Goal: Task Accomplishment & Management: Use online tool/utility

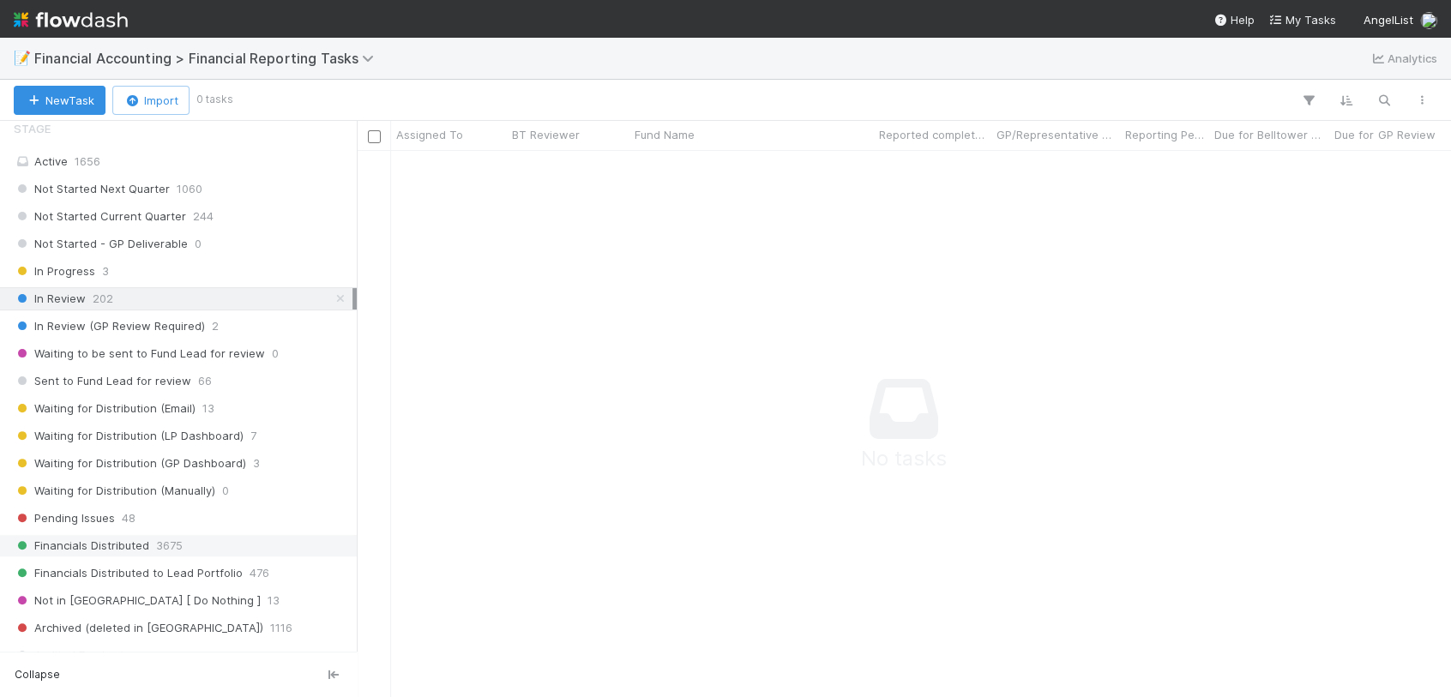
scroll to position [190, 0]
click at [151, 513] on div "Pending Issues 48" at bounding box center [183, 517] width 339 height 21
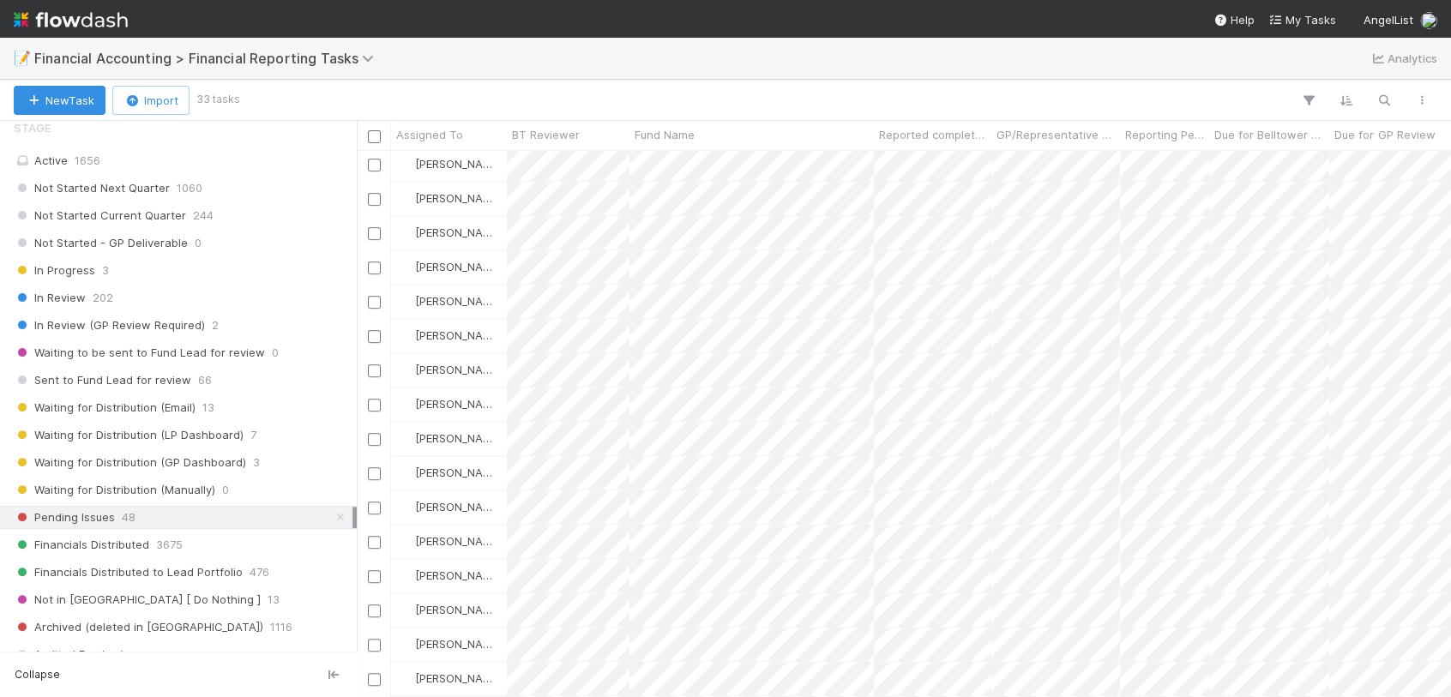
scroll to position [600, 0]
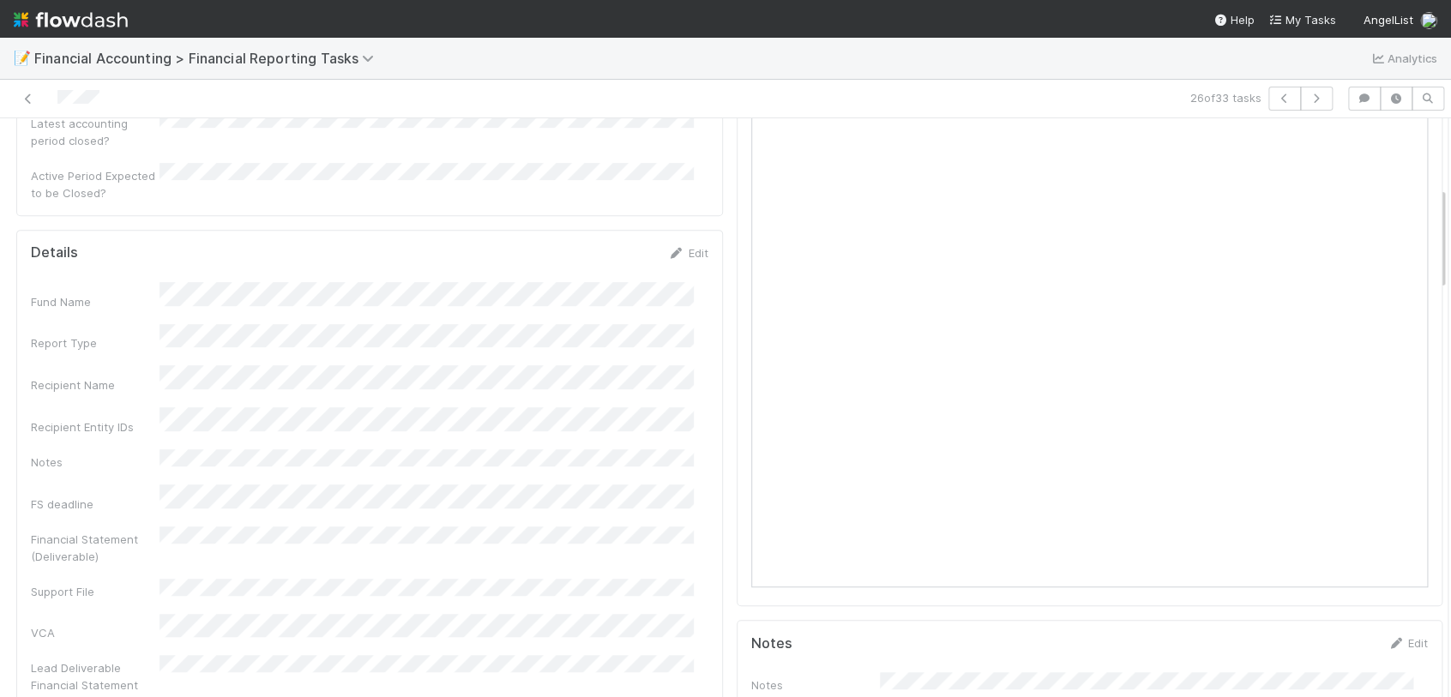
scroll to position [0, 5]
click at [32, 99] on icon at bounding box center [28, 98] width 17 height 11
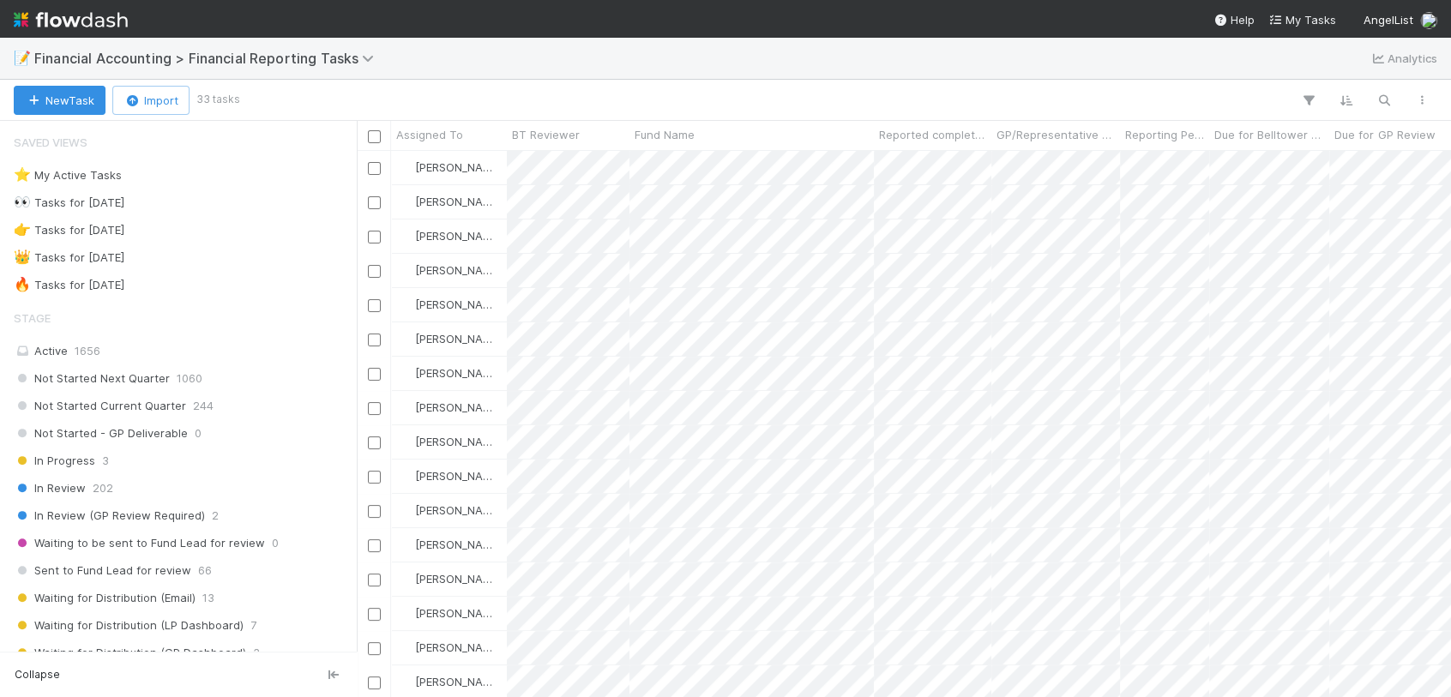
scroll to position [531, 1079]
click at [662, 133] on span "Fund Name" at bounding box center [665, 134] width 60 height 17
click at [678, 163] on div "Sort A → Z" at bounding box center [734, 167] width 196 height 26
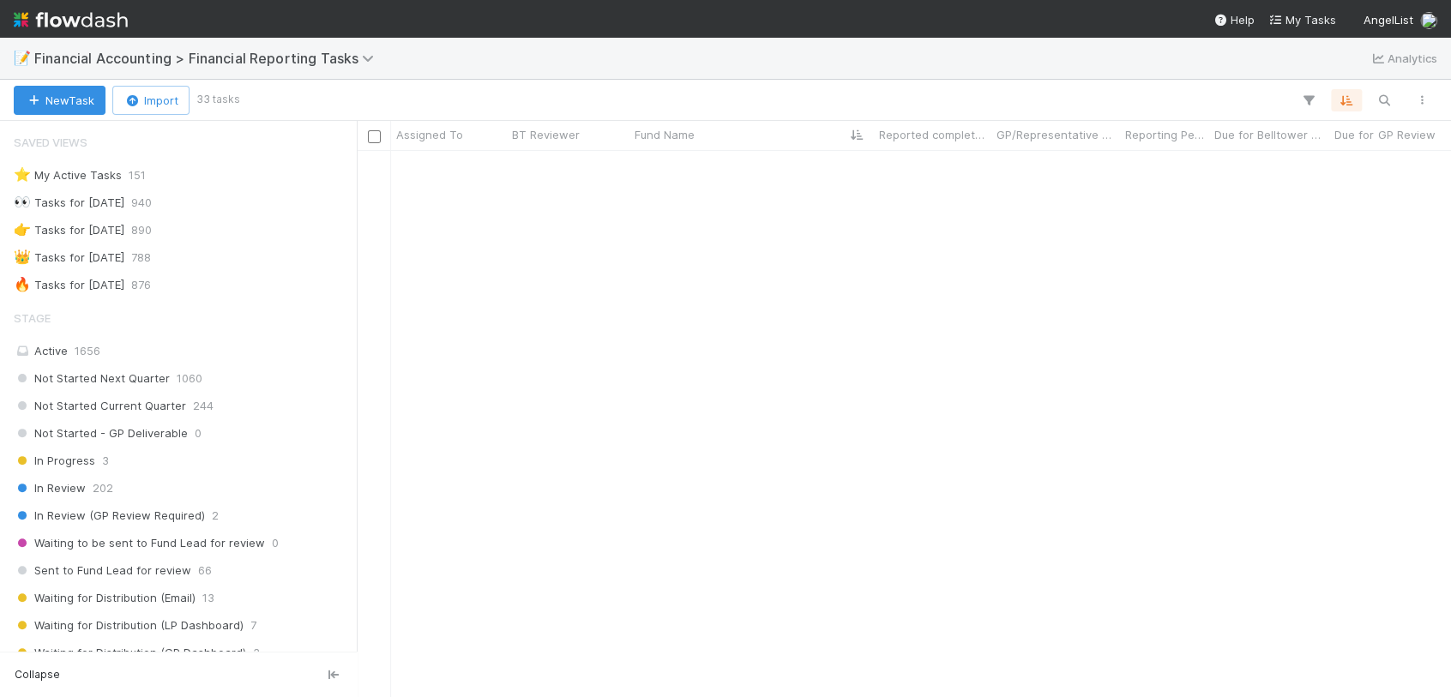
scroll to position [600, 0]
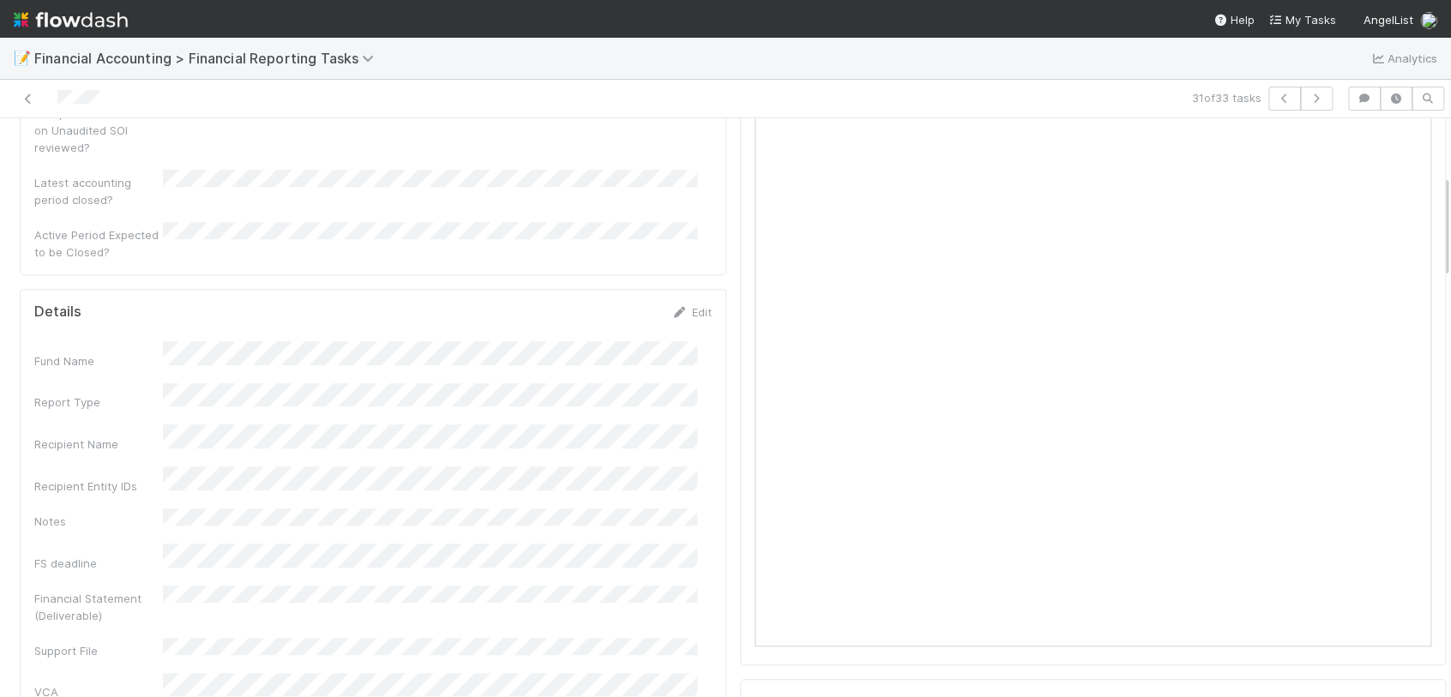
scroll to position [381, 0]
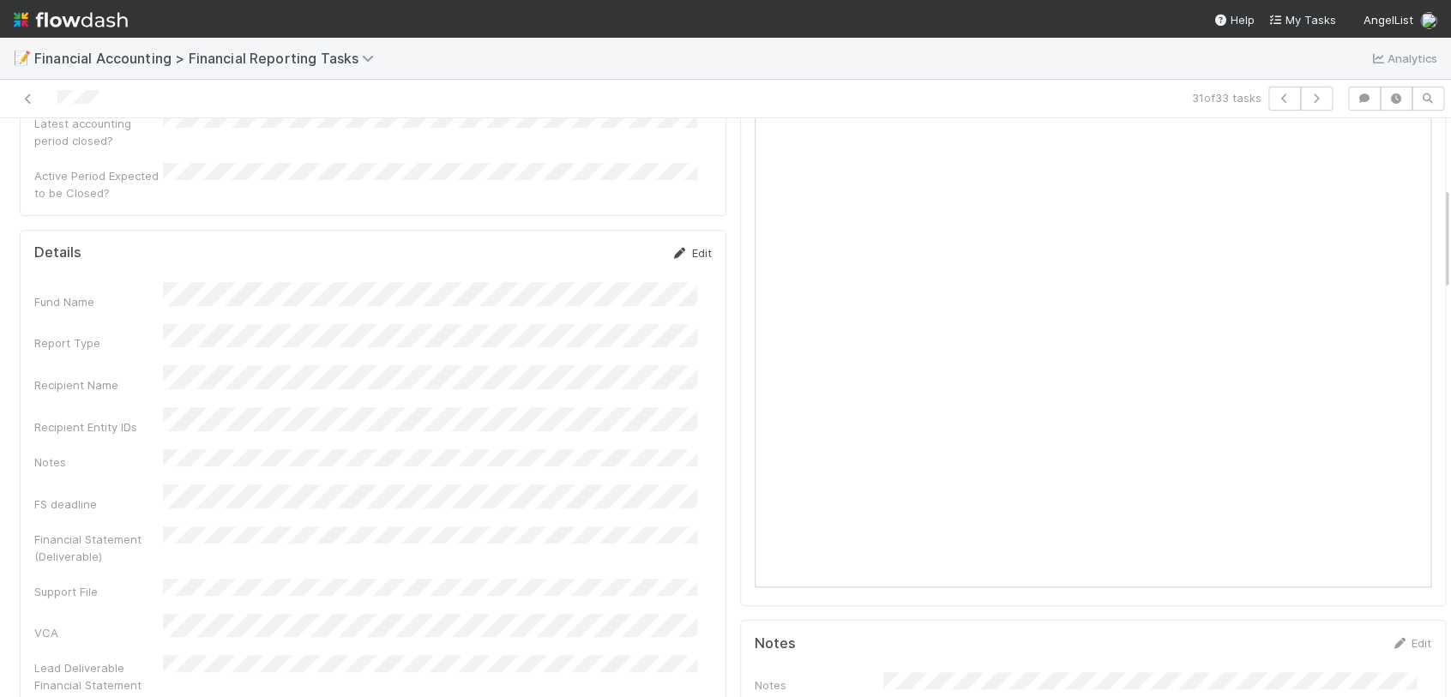
click at [678, 246] on link "Edit" at bounding box center [692, 253] width 40 height 14
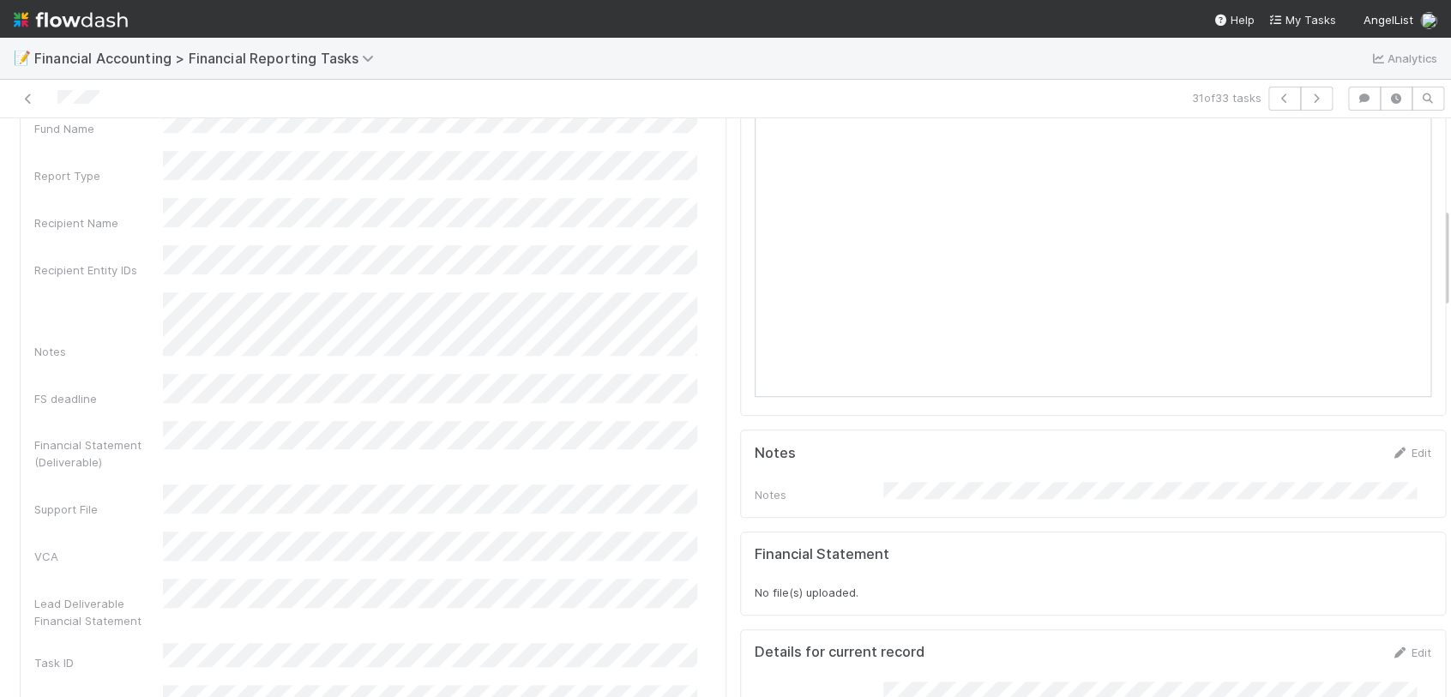
scroll to position [95, 0]
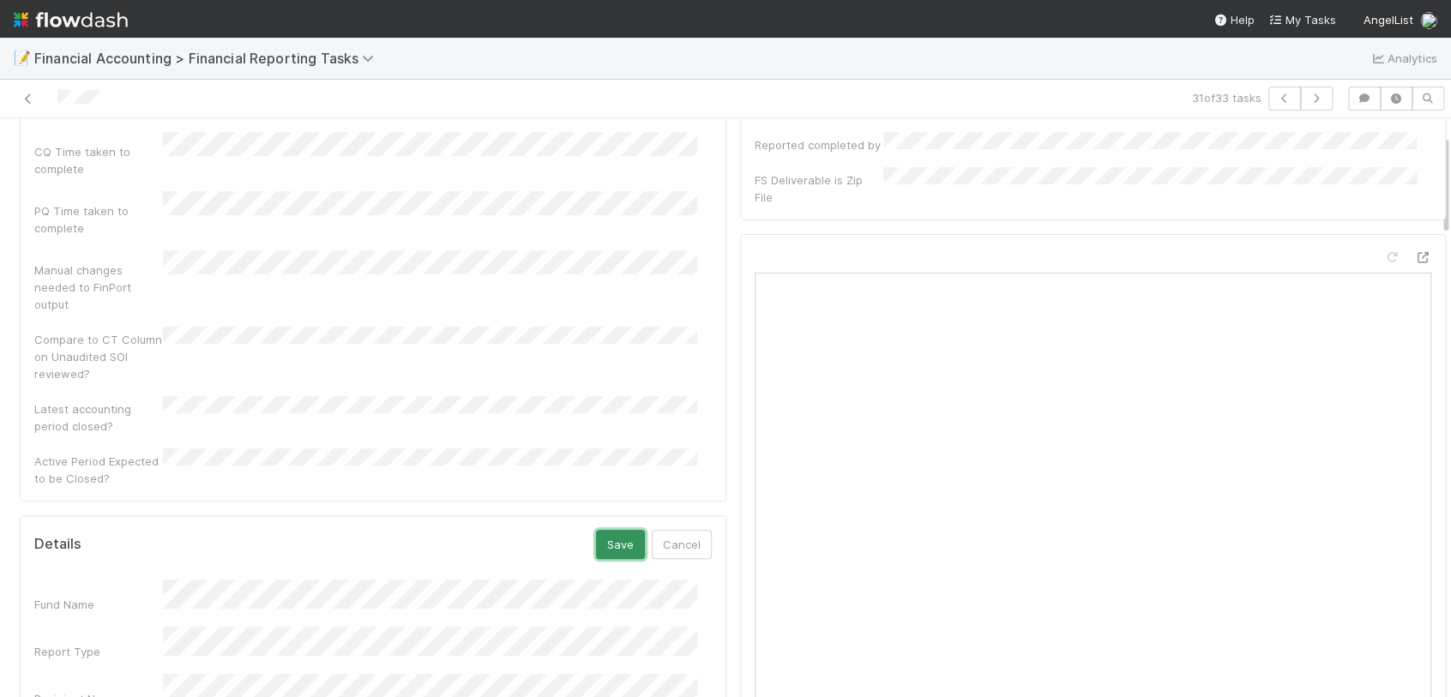
click at [611, 530] on button "Save" at bounding box center [620, 544] width 49 height 29
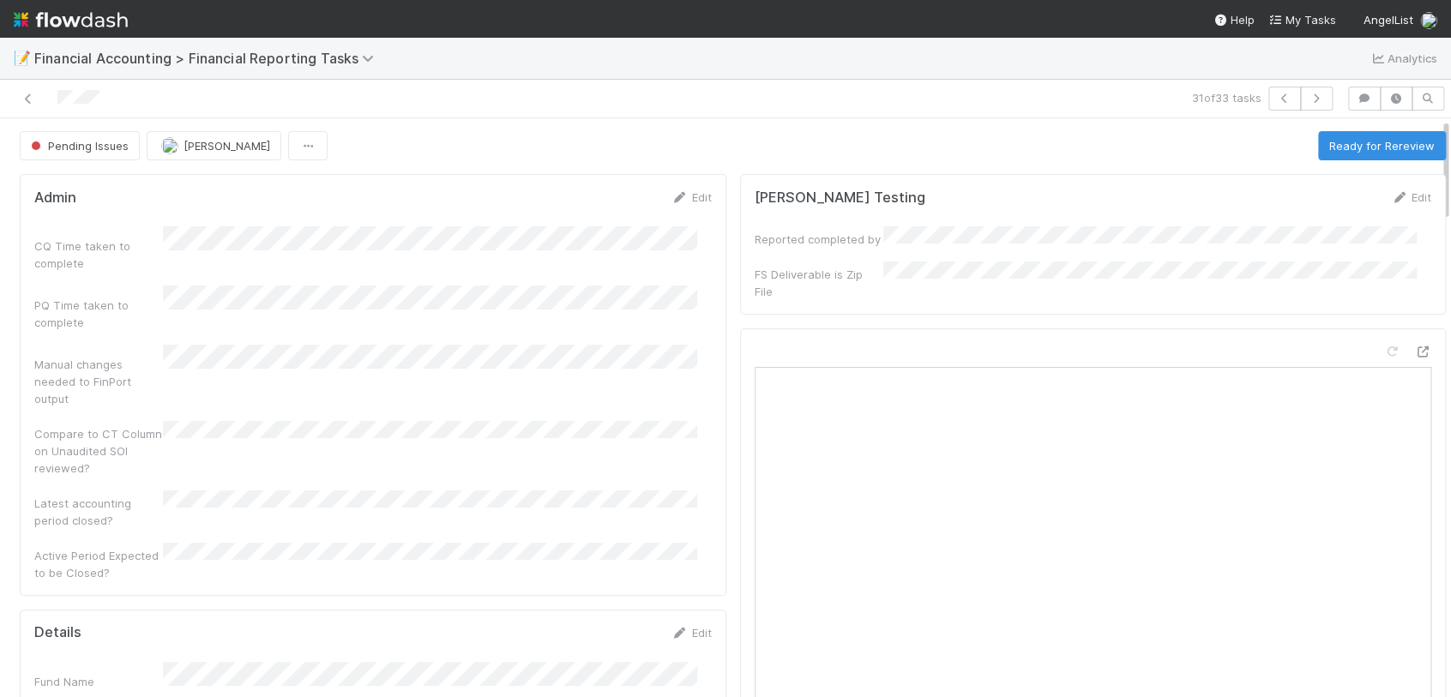
scroll to position [0, 0]
click at [1368, 143] on button "Ready for Rereview" at bounding box center [1382, 146] width 128 height 29
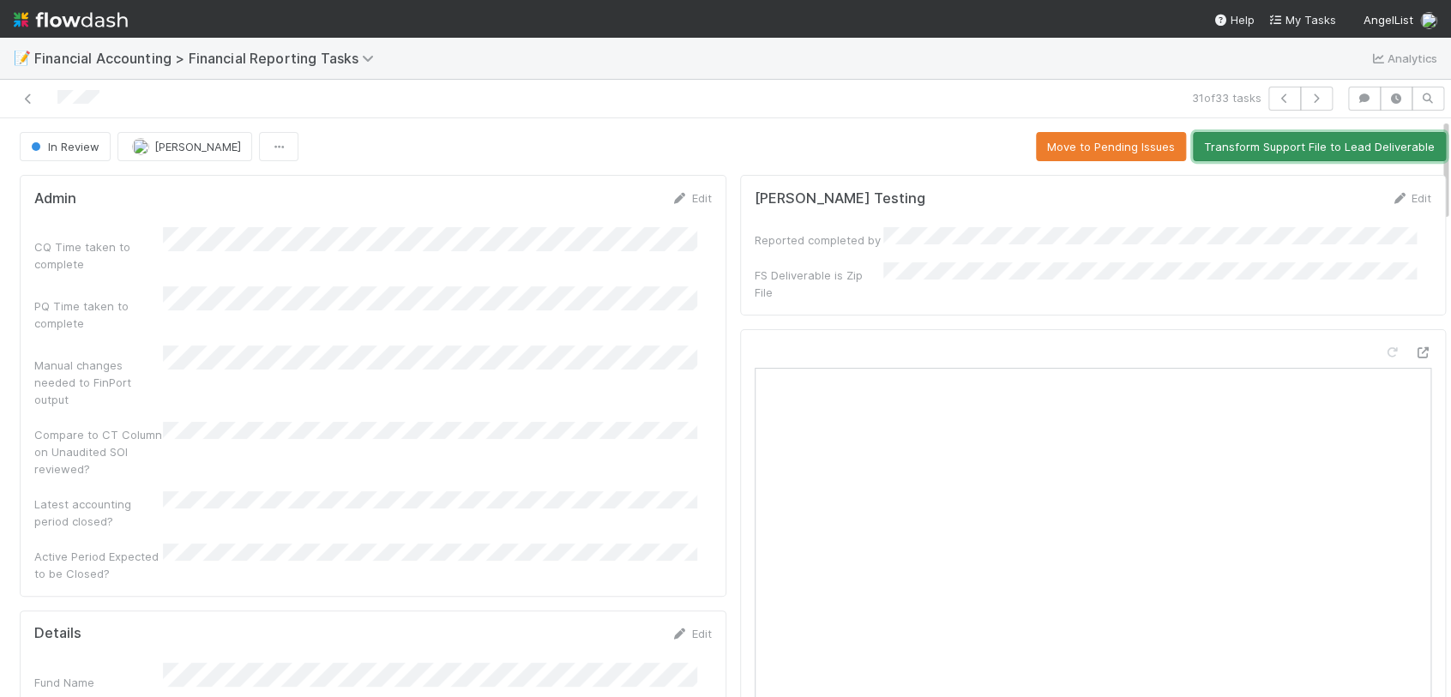
click at [1264, 147] on button "Transform Support File to Lead Deliverable" at bounding box center [1319, 146] width 253 height 29
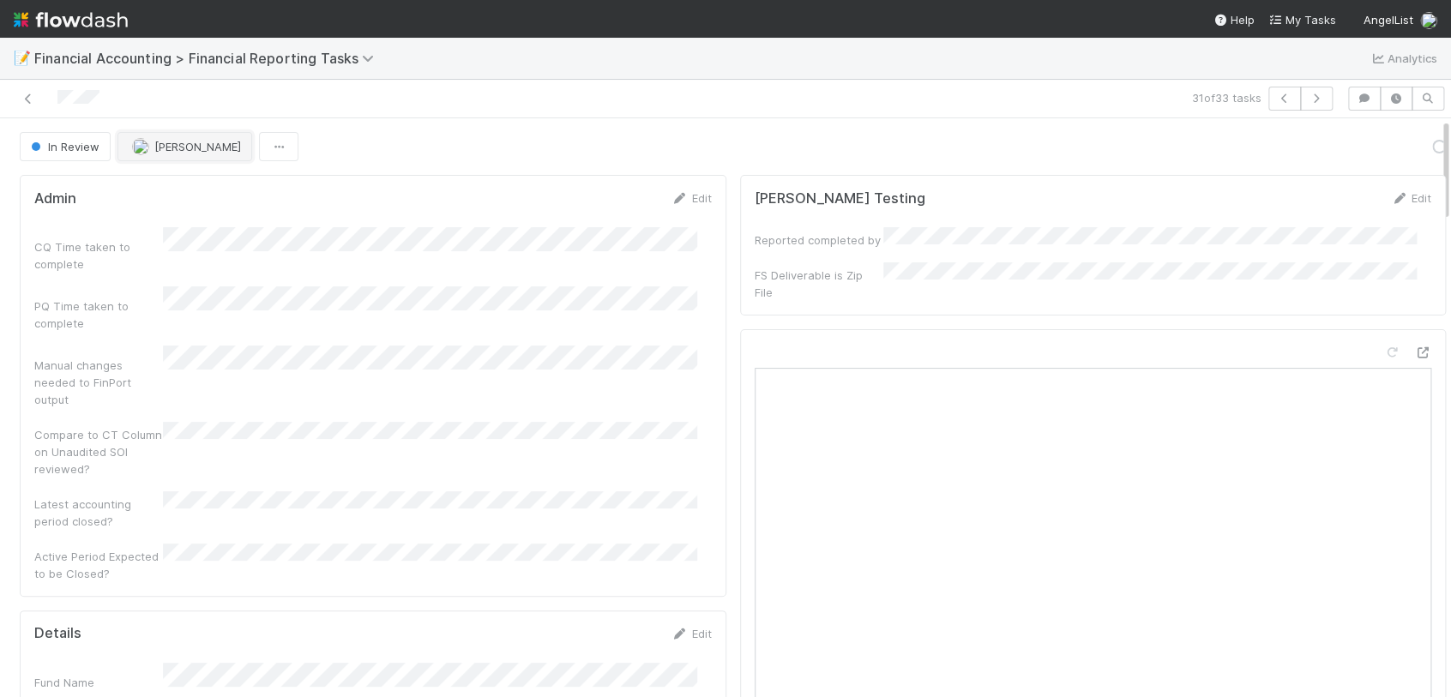
click at [190, 148] on span "[PERSON_NAME]" at bounding box center [197, 147] width 87 height 14
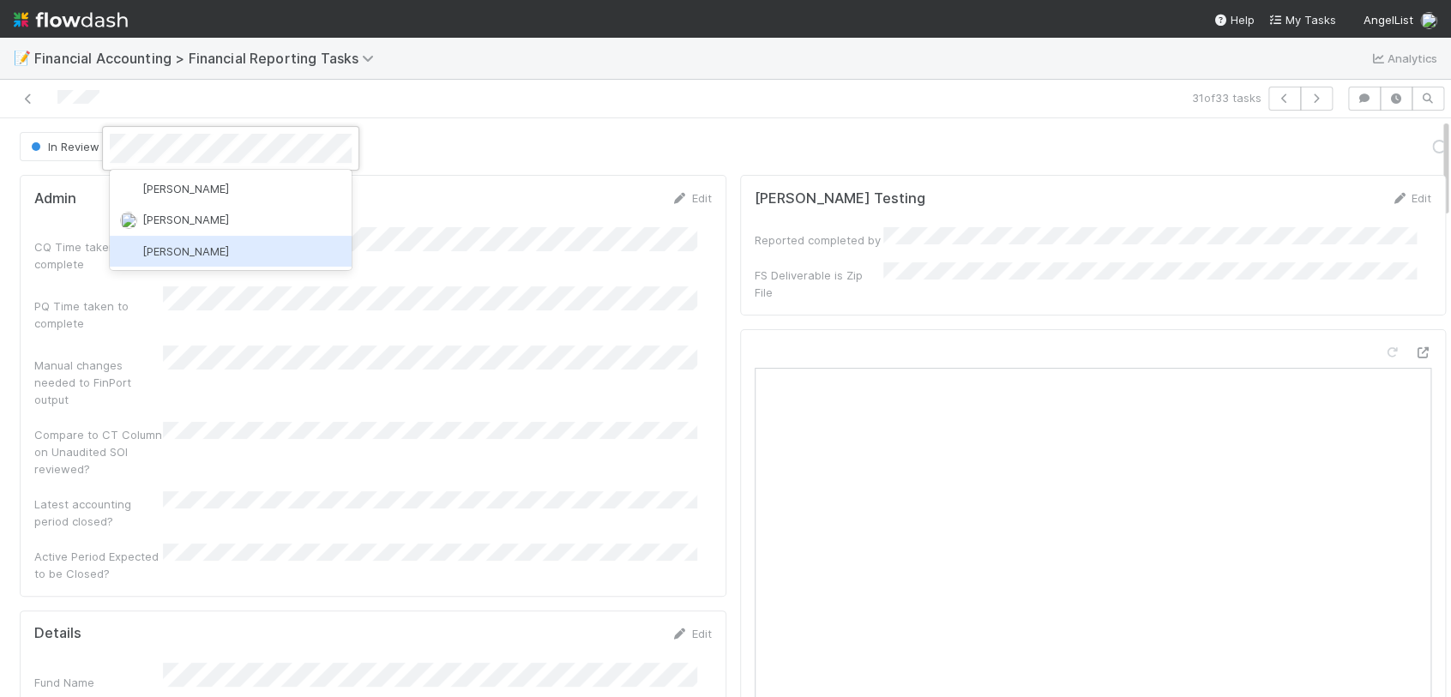
click at [164, 250] on span "[PERSON_NAME]" at bounding box center [185, 251] width 87 height 14
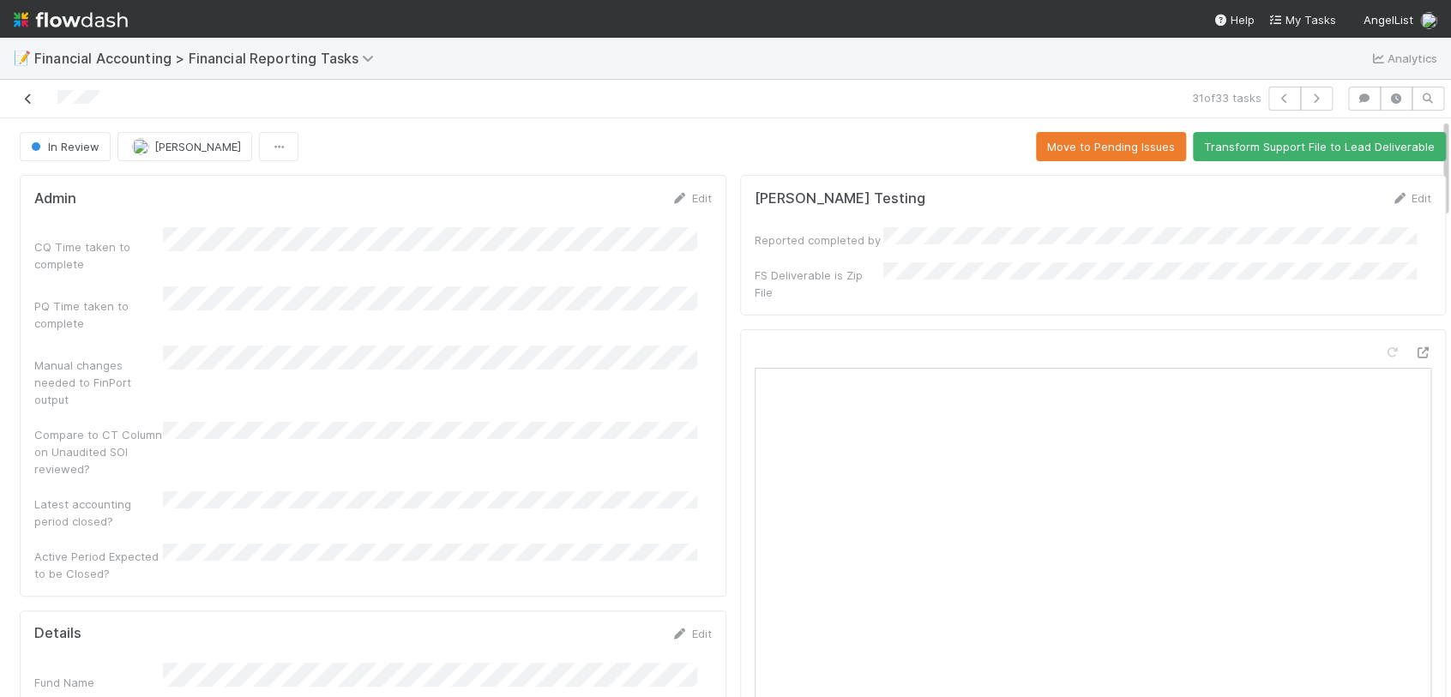
click at [28, 96] on icon at bounding box center [28, 98] width 17 height 11
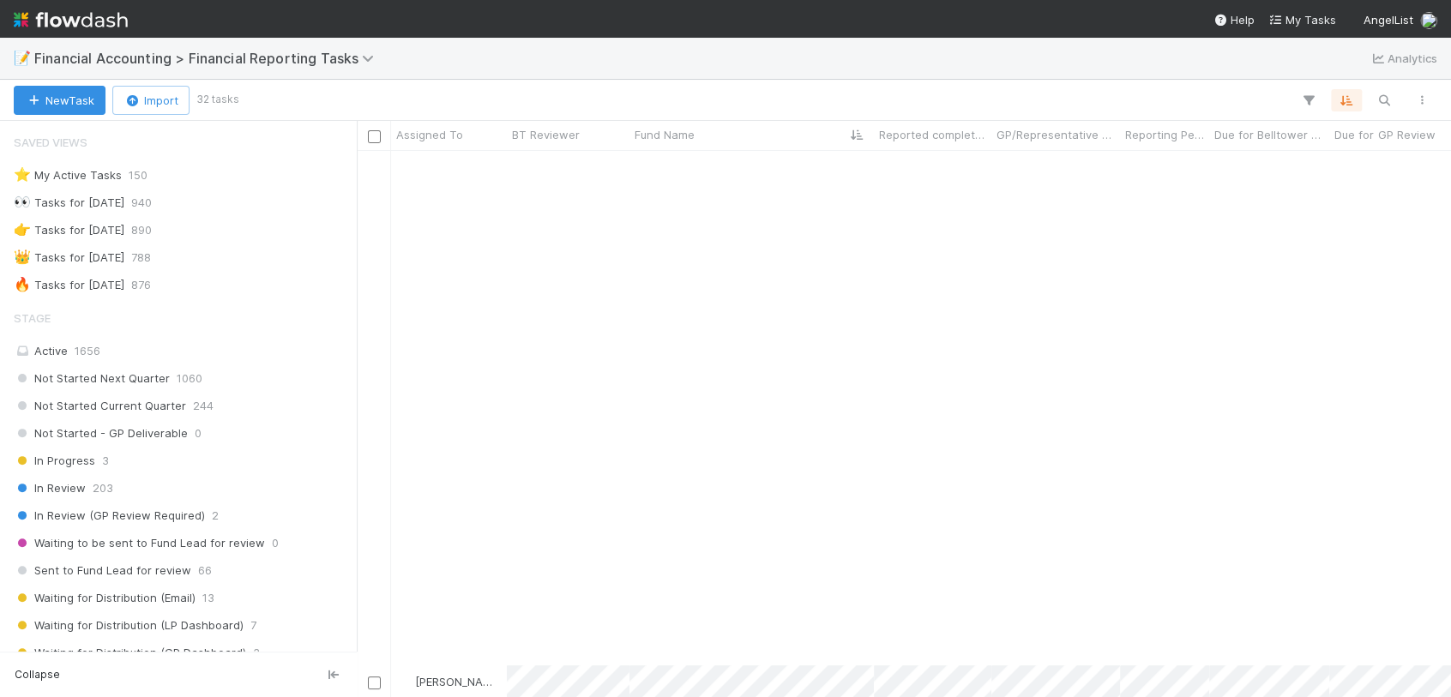
scroll to position [566, 0]
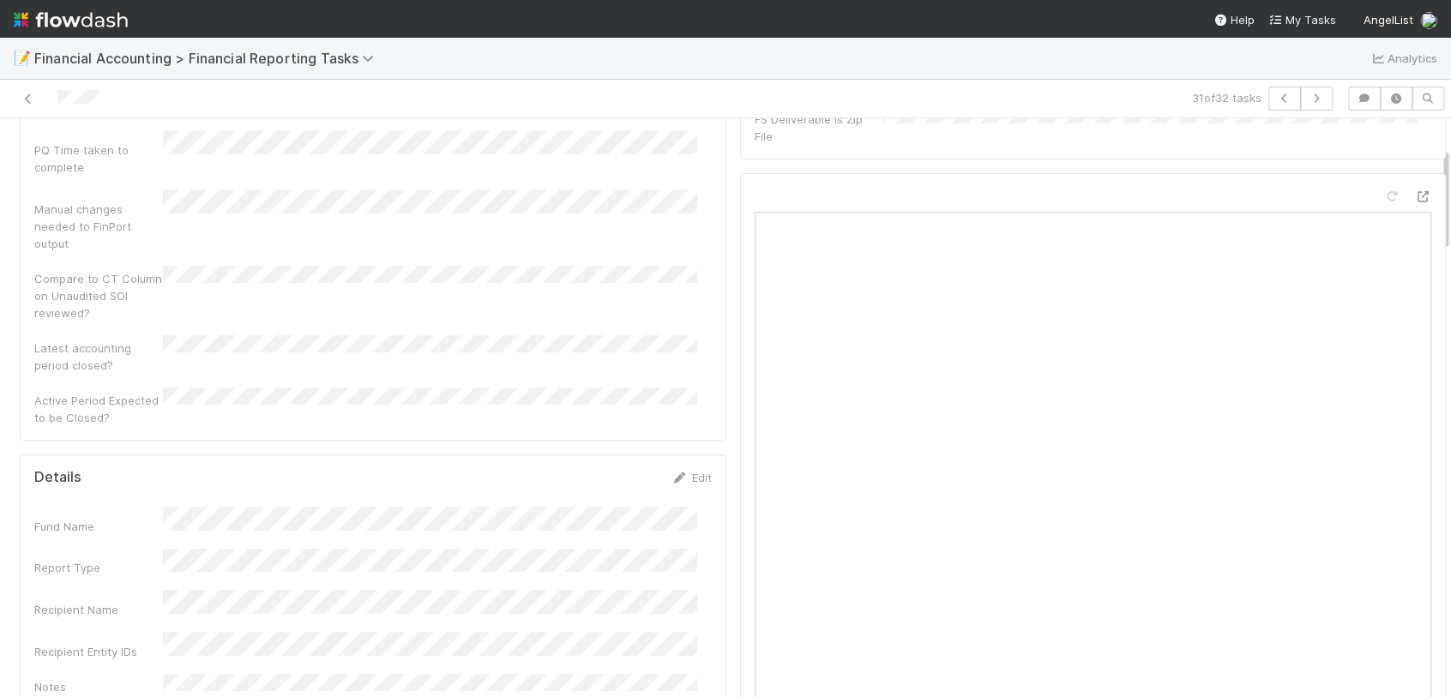
scroll to position [190, 0]
